Goal: Task Accomplishment & Management: Complete application form

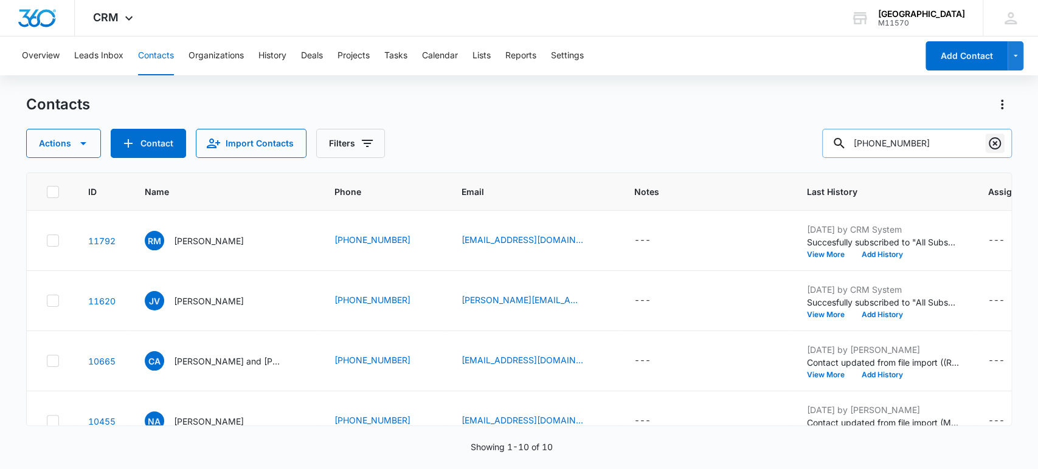
click at [994, 142] on icon "Clear" at bounding box center [995, 143] width 12 height 12
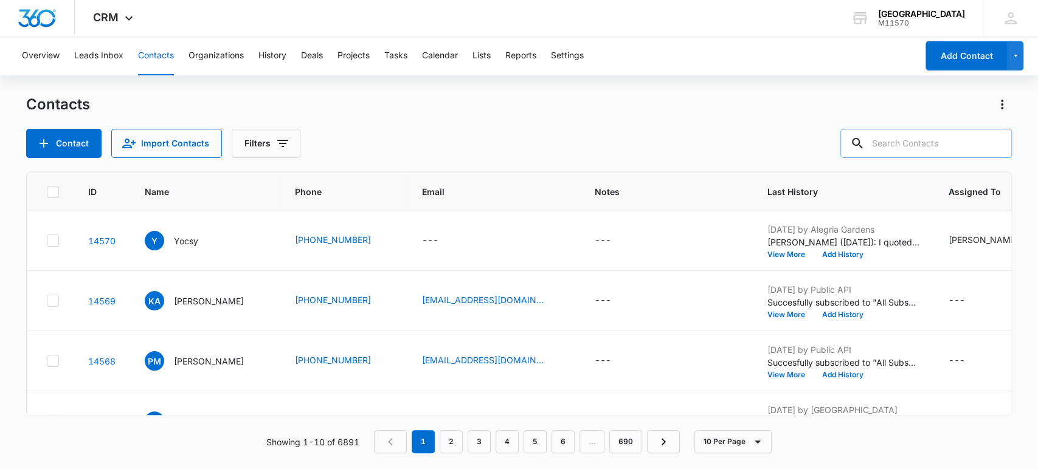
click at [398, 130] on div "Contact Import Contacts Filters" at bounding box center [519, 143] width 986 height 29
click at [425, 439] on em "1" at bounding box center [423, 441] width 23 height 23
click at [896, 134] on input "text" at bounding box center [925, 143] width 171 height 29
type input "[PHONE_NUMBER]"
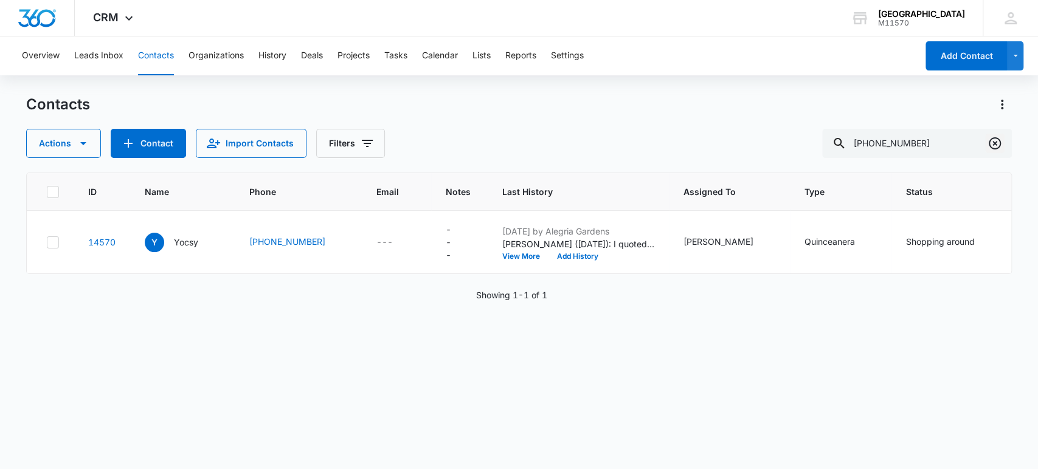
click at [990, 145] on icon "Clear" at bounding box center [995, 143] width 12 height 12
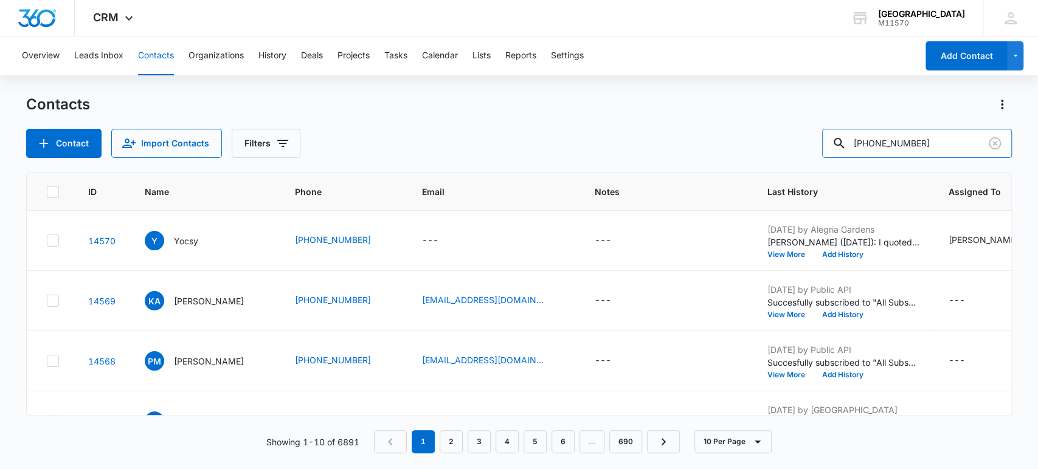
type input "[PHONE_NUMBER]"
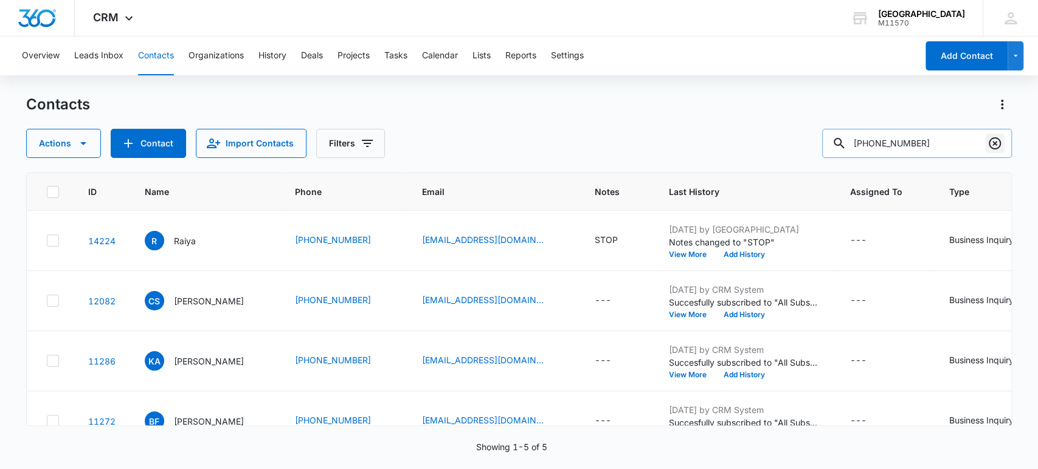
click at [994, 138] on icon "Clear" at bounding box center [995, 143] width 12 height 12
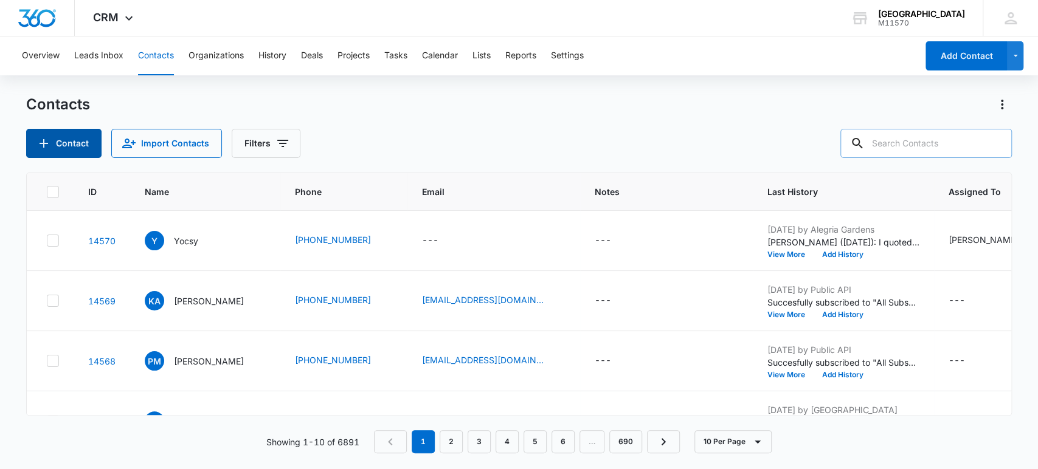
click at [73, 142] on button "Contact" at bounding box center [63, 143] width 75 height 29
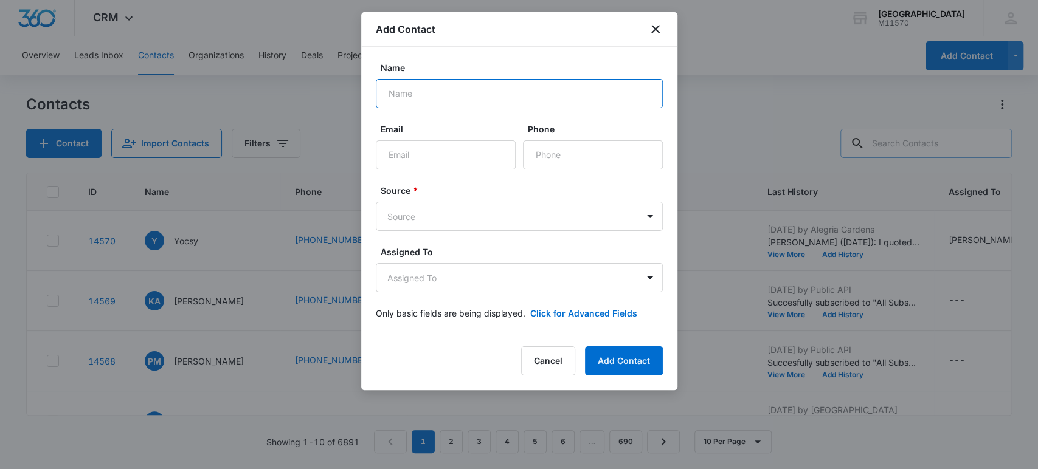
click at [412, 85] on input "Name" at bounding box center [519, 93] width 287 height 29
type input "[PERSON_NAME]"
click at [535, 158] on input "Phone" at bounding box center [593, 154] width 140 height 29
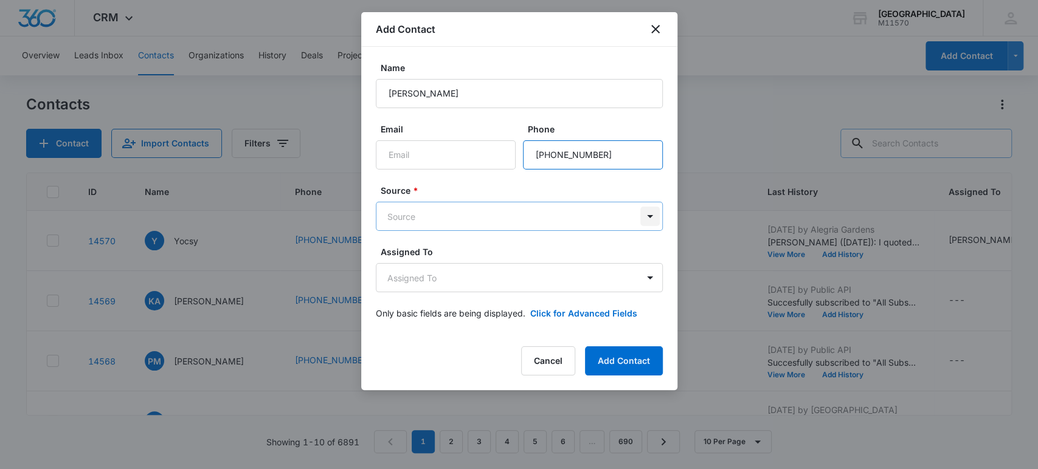
type input "[PHONE_NUMBER]"
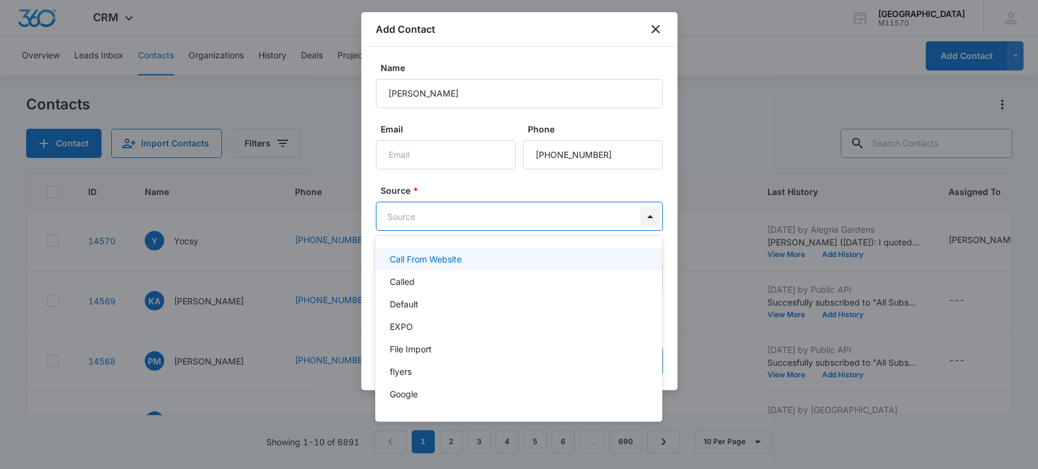
drag, startPoint x: 653, startPoint y: 224, endPoint x: 551, endPoint y: 227, distance: 102.2
click at [652, 224] on body "CRM Apps Reputation Websites Forms CRM Email Social Shop Payments POS Content A…" at bounding box center [519, 234] width 1038 height 469
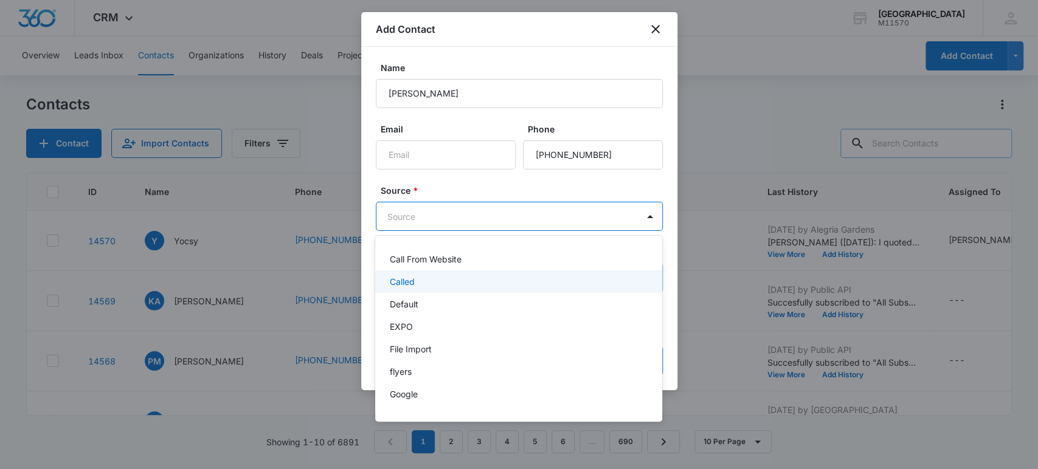
click at [396, 284] on p "Called" at bounding box center [402, 281] width 25 height 13
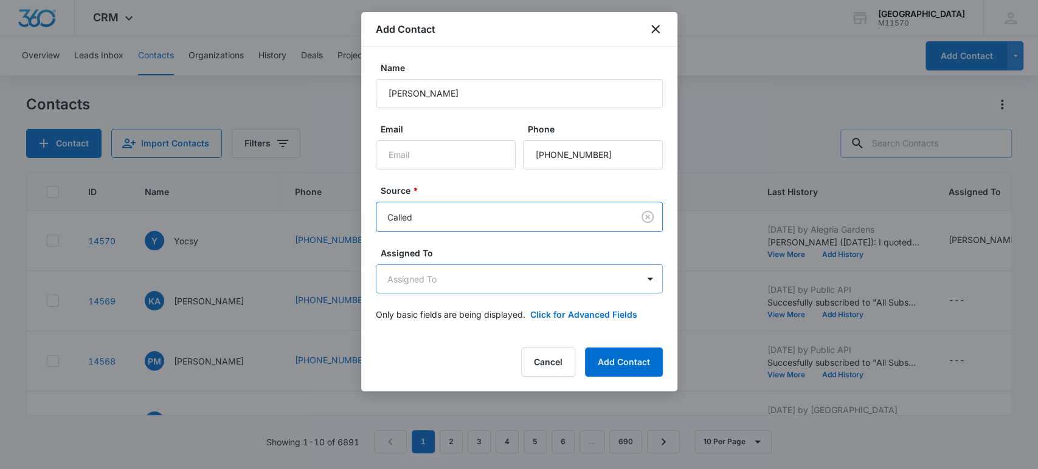
click at [409, 279] on body "CRM Apps Reputation Websites Forms CRM Email Social Shop Payments POS Content A…" at bounding box center [519, 234] width 1038 height 469
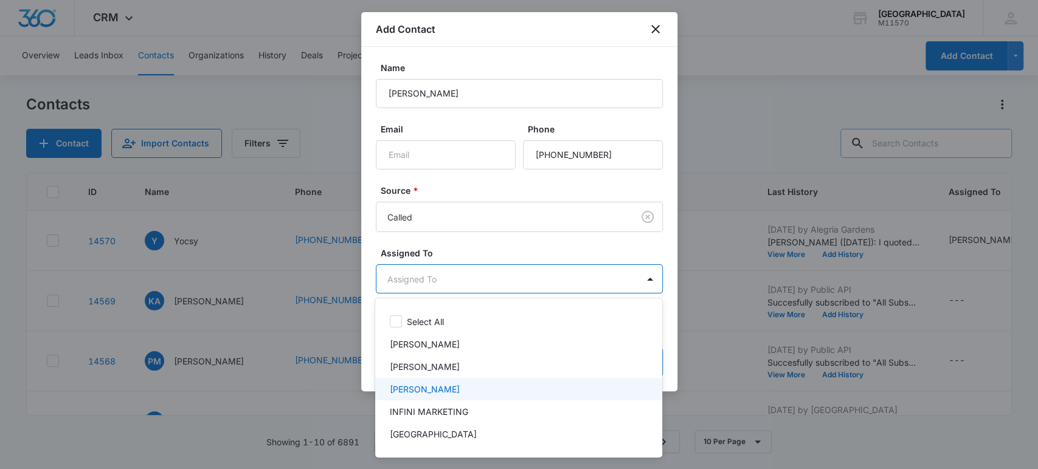
drag, startPoint x: 401, startPoint y: 387, endPoint x: 407, endPoint y: 355, distance: 32.1
click at [403, 385] on p "[PERSON_NAME]" at bounding box center [425, 389] width 70 height 13
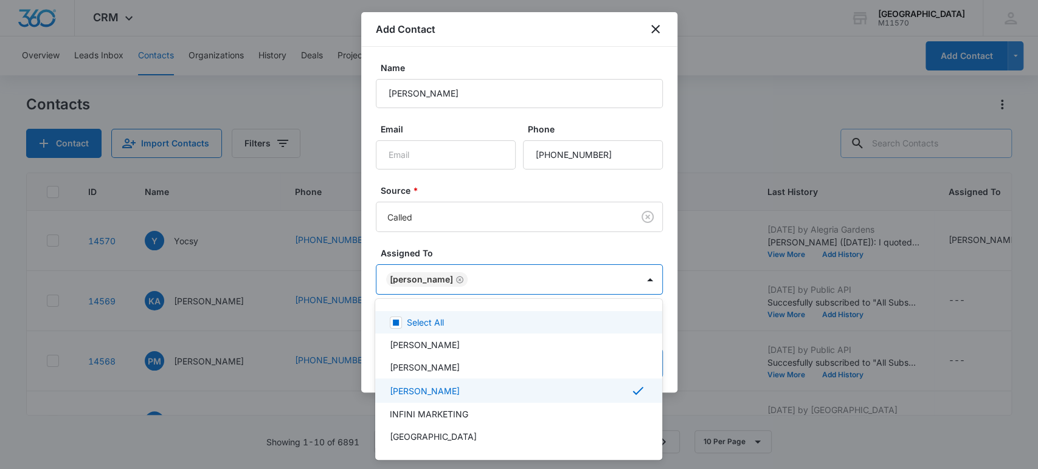
click at [413, 277] on div at bounding box center [519, 234] width 1038 height 469
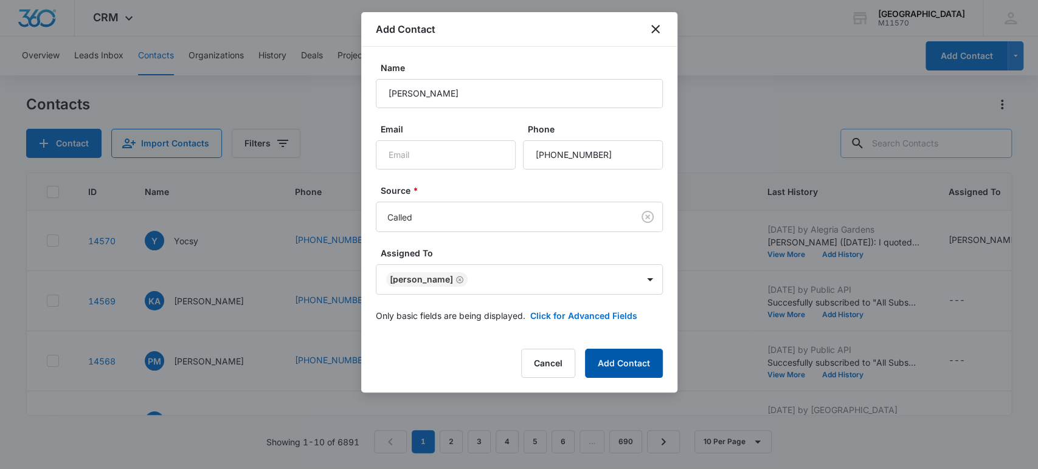
click at [626, 356] on button "Add Contact" at bounding box center [624, 363] width 78 height 29
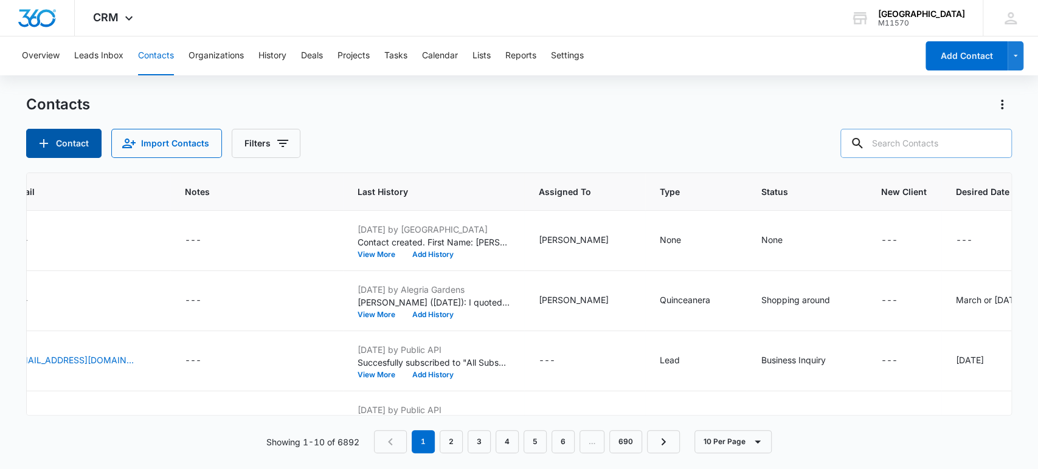
scroll to position [0, 739]
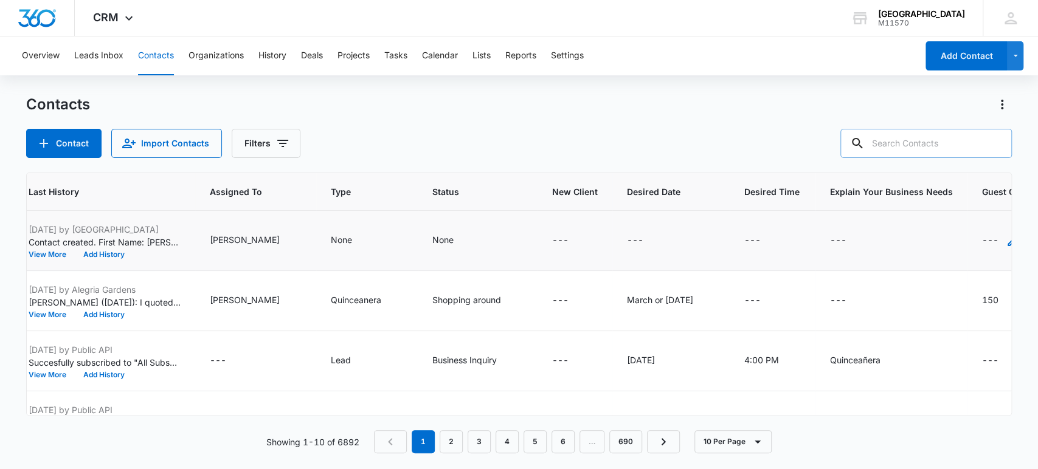
click at [982, 243] on div "---" at bounding box center [1001, 240] width 38 height 15
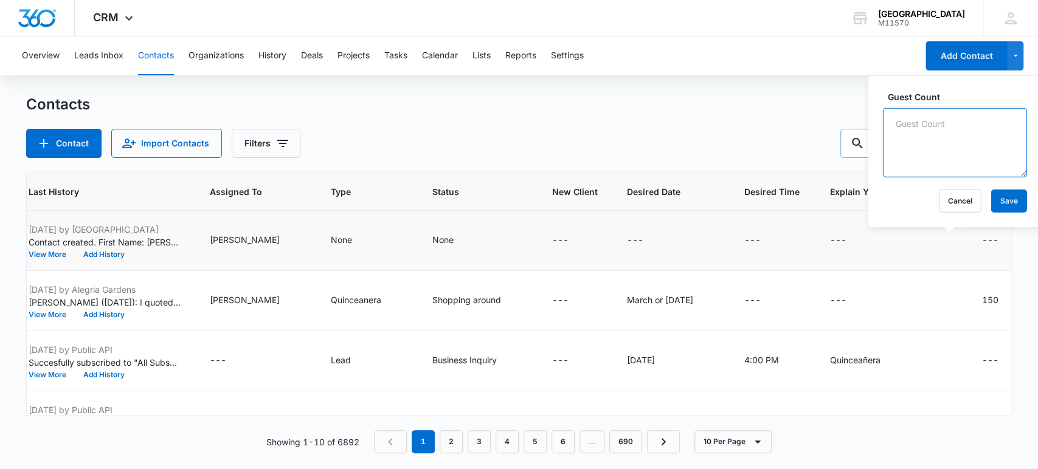
click at [908, 154] on textarea "Guest Count" at bounding box center [955, 142] width 144 height 69
type textarea "80"
click at [1001, 198] on button "Save" at bounding box center [1009, 201] width 36 height 23
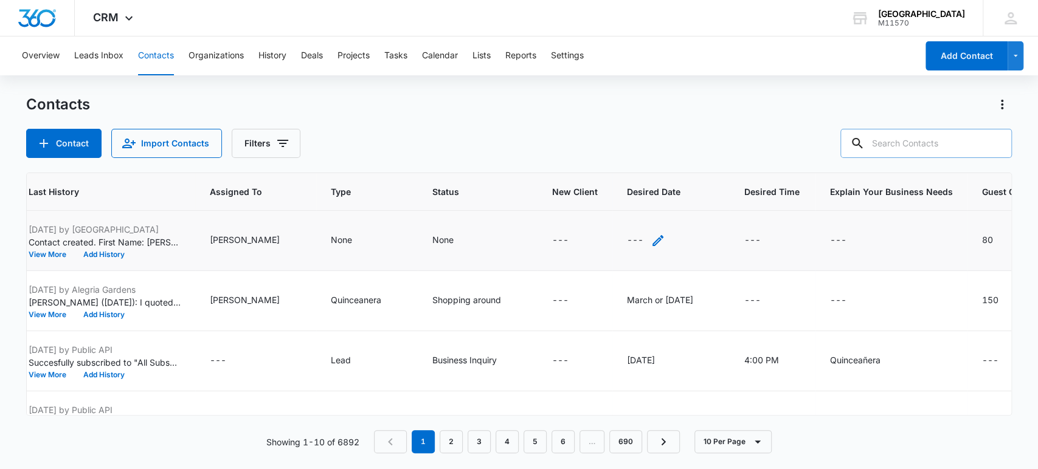
click at [627, 240] on div "---" at bounding box center [646, 240] width 38 height 15
click at [530, 154] on input "Desired Date" at bounding box center [588, 162] width 153 height 29
type input "[DATE]"
click at [632, 207] on button "Save" at bounding box center [647, 201] width 36 height 23
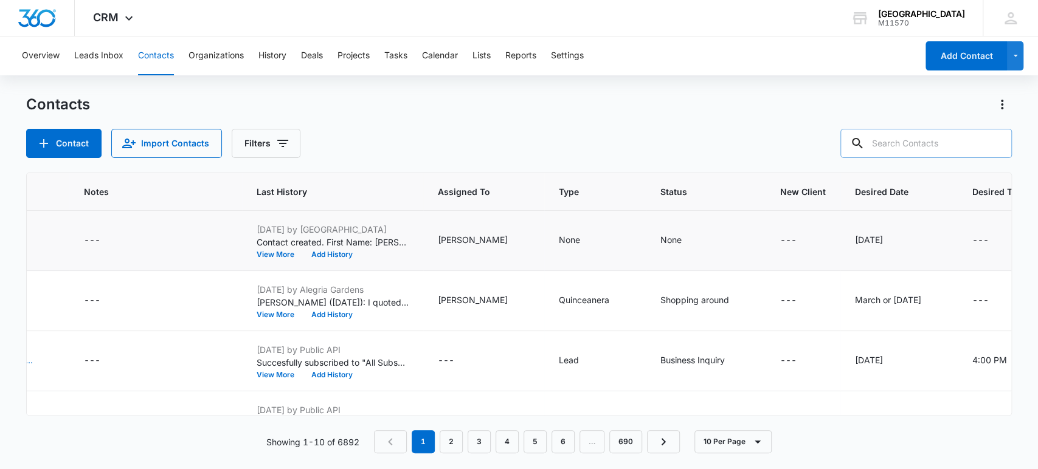
scroll to position [0, 0]
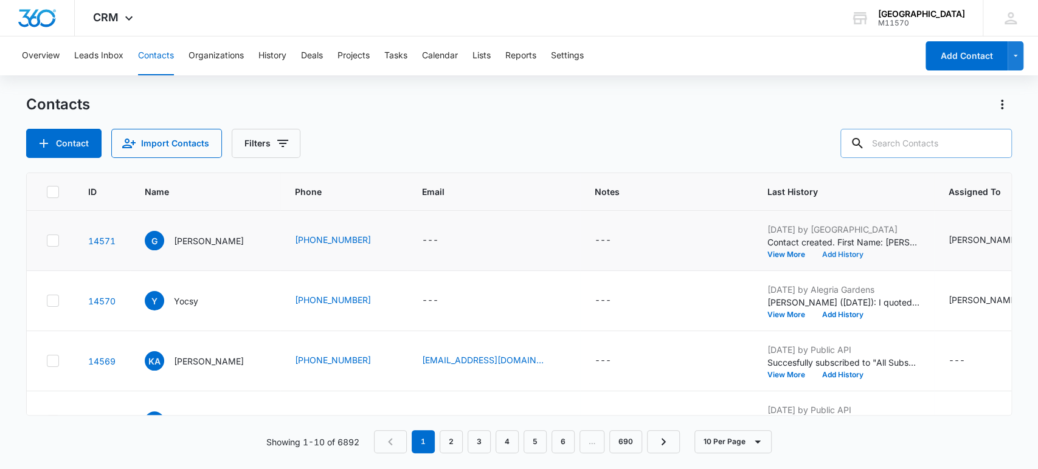
click at [814, 254] on button "Add History" at bounding box center [843, 254] width 58 height 7
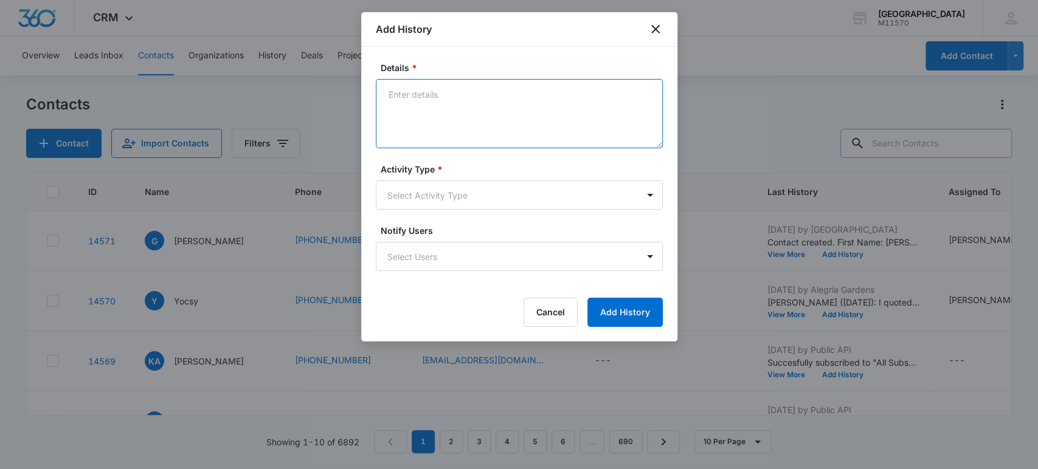
click at [418, 112] on textarea "Details *" at bounding box center [519, 113] width 287 height 69
click at [607, 97] on textarea "[PERSON_NAME] ([DATE]): I quoted the client $4500 plus tax for the [PERSON_NAME…" at bounding box center [519, 113] width 287 height 69
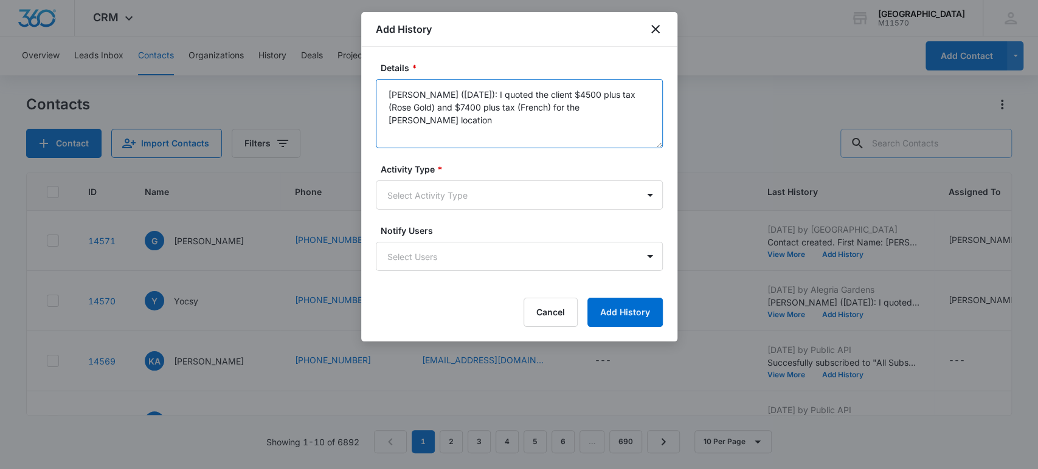
click at [615, 111] on textarea "[PERSON_NAME] ([DATE]): I quoted the client $4500 plus tax (Rose Gold) and $740…" at bounding box center [519, 113] width 287 height 69
click at [407, 106] on textarea "[PERSON_NAME] ([DATE]): I quoted the client $4500 plus tax (Rose Gold) and $740…" at bounding box center [519, 113] width 287 height 69
click at [542, 106] on textarea "[PERSON_NAME] ([DATE]): I quoted the client $4500 plus tax (Rose Gold PKG) and …" at bounding box center [519, 113] width 287 height 69
click at [441, 123] on textarea "[PERSON_NAME] ([DATE]): I quoted the client $4500 plus tax (Rose Gold PKG) and …" at bounding box center [519, 113] width 287 height 69
click at [555, 94] on textarea "[PERSON_NAME] ([DATE]): I quoted the client $4500 plus tax (Rose Gold PKG) and …" at bounding box center [519, 113] width 287 height 69
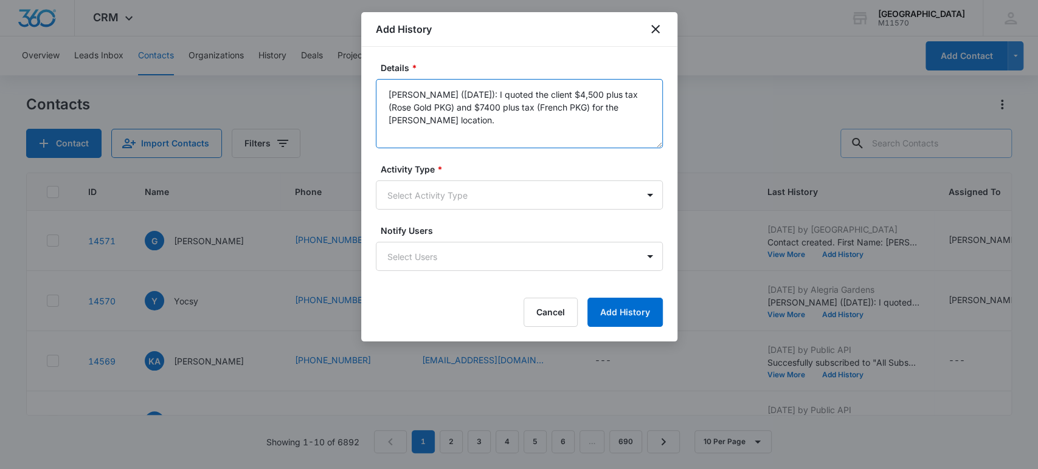
click at [457, 106] on textarea "[PERSON_NAME] ([DATE]): I quoted the client $4,500 plus tax (Rose Gold PKG) and…" at bounding box center [519, 113] width 287 height 69
type textarea "[PERSON_NAME] ([DATE]): I quoted the client $4,500 plus tax (Rose Gold PKG) and…"
click at [478, 193] on body "CRM Apps Reputation Websites Forms CRM Email Social Shop Payments POS Content A…" at bounding box center [519, 234] width 1038 height 469
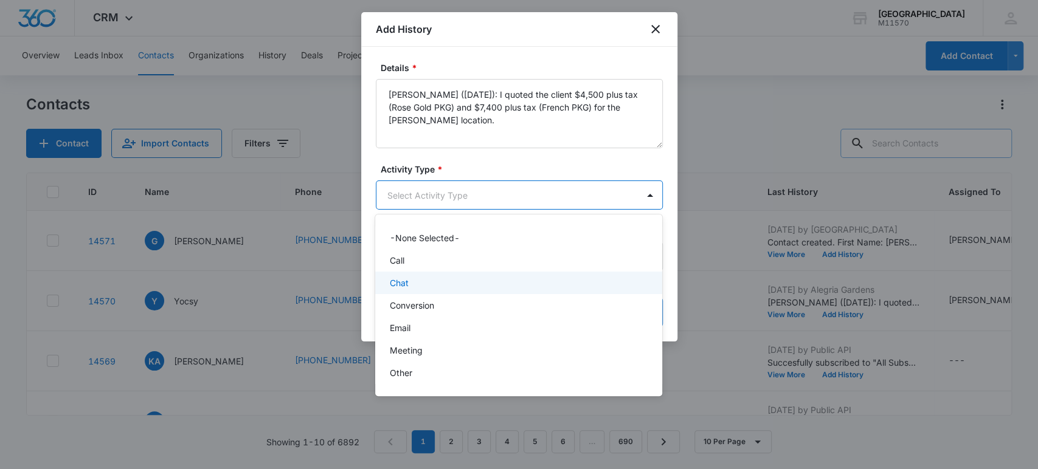
click at [402, 275] on div "Chat" at bounding box center [518, 283] width 287 height 22
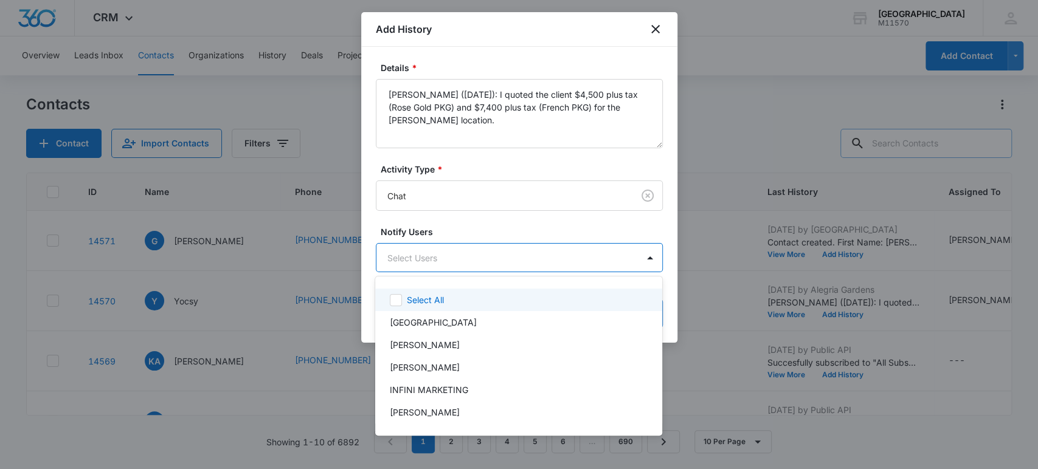
click at [407, 260] on body "CRM Apps Reputation Websites Forms CRM Email Social Shop Payments POS Content A…" at bounding box center [519, 234] width 1038 height 469
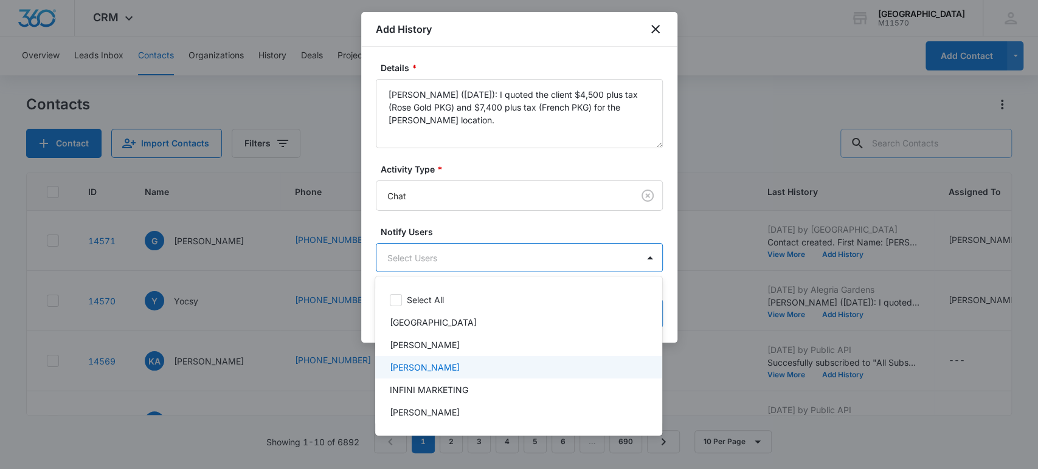
click at [422, 362] on p "[PERSON_NAME]" at bounding box center [425, 367] width 70 height 13
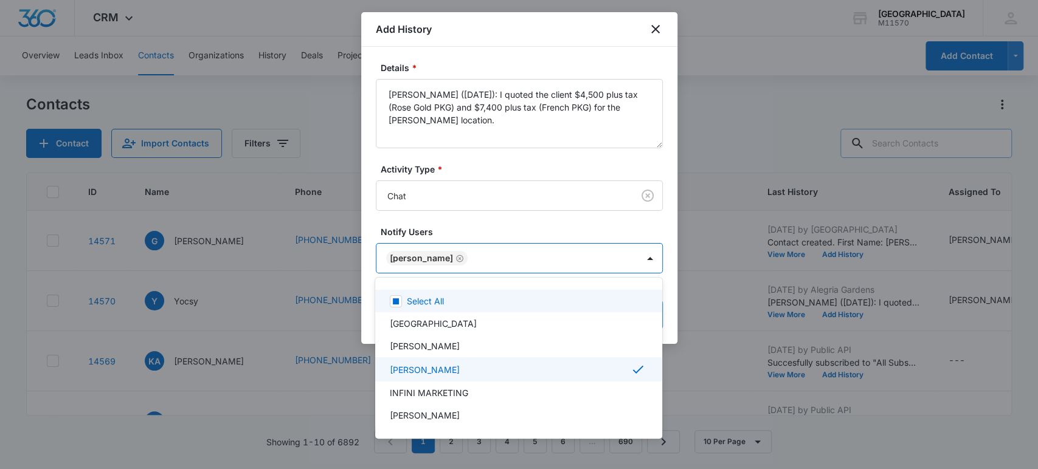
click at [426, 249] on div at bounding box center [519, 234] width 1038 height 469
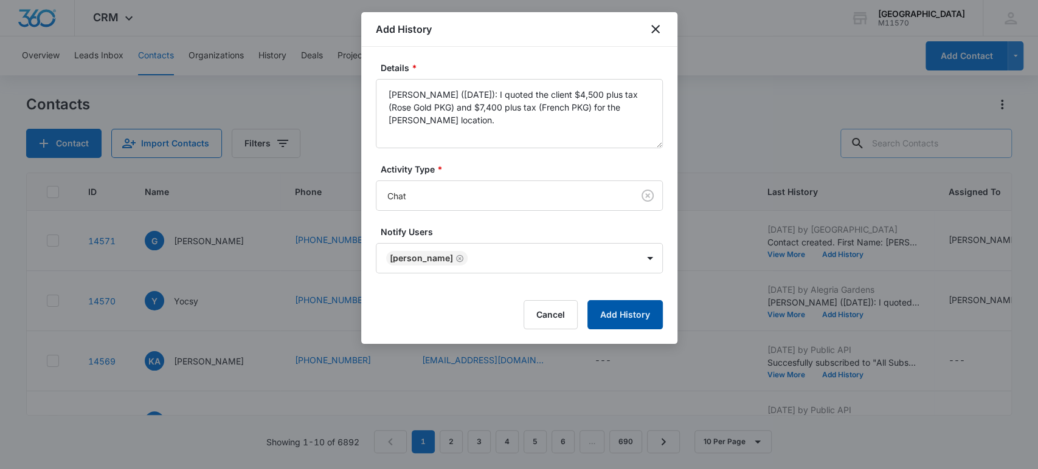
click at [629, 314] on button "Add History" at bounding box center [624, 314] width 75 height 29
